Goal: Task Accomplishment & Management: Manage account settings

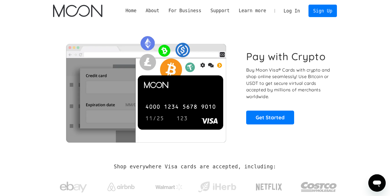
click at [300, 13] on link "Log In" at bounding box center [291, 11] width 25 height 12
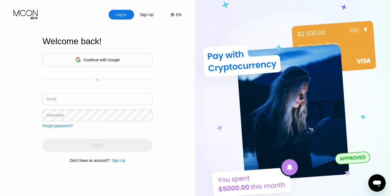
type input "[EMAIL_ADDRESS][DOMAIN_NAME]"
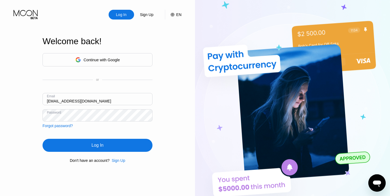
click at [113, 139] on div "Log In" at bounding box center [98, 145] width 110 height 13
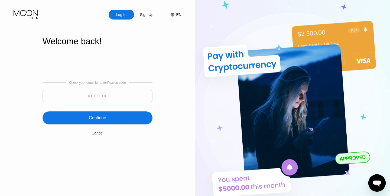
click at [109, 94] on input at bounding box center [98, 96] width 110 height 12
